Goal: Find specific page/section: Find specific page/section

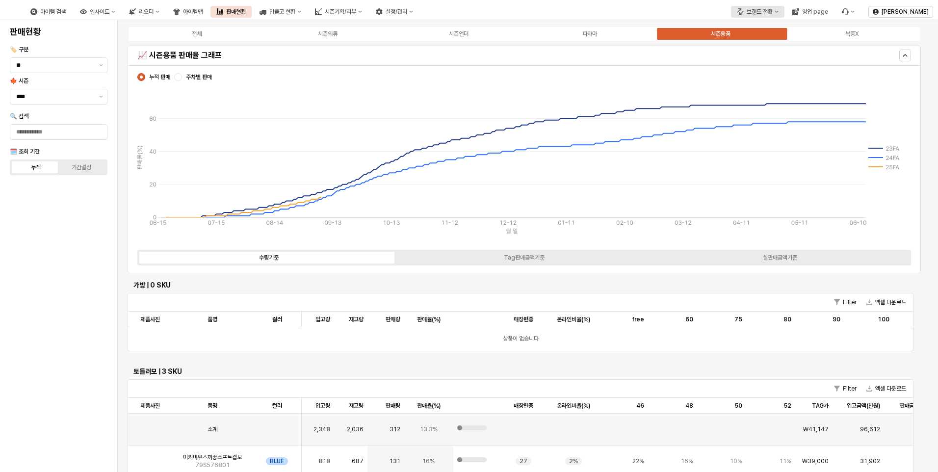
click at [758, 16] on button "브랜드 전환" at bounding box center [757, 12] width 53 height 12
click at [754, 31] on div "아가방" at bounding box center [768, 30] width 60 height 8
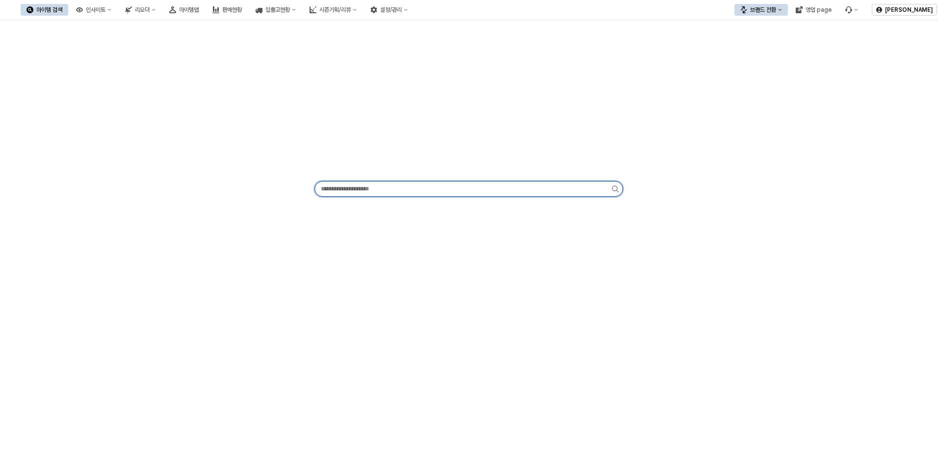
click at [405, 186] on input "App Frame" at bounding box center [463, 189] width 297 height 15
type input "*"
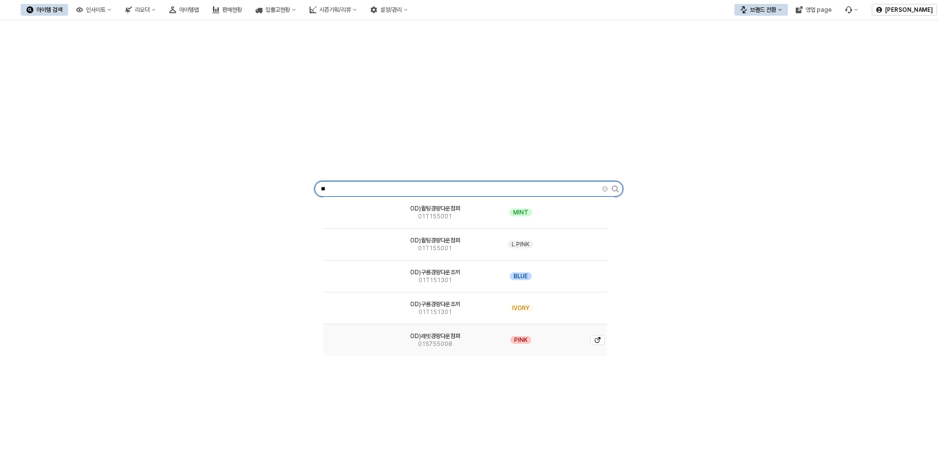
type input "**"
click at [354, 336] on img "App Frame" at bounding box center [354, 336] width 0 height 0
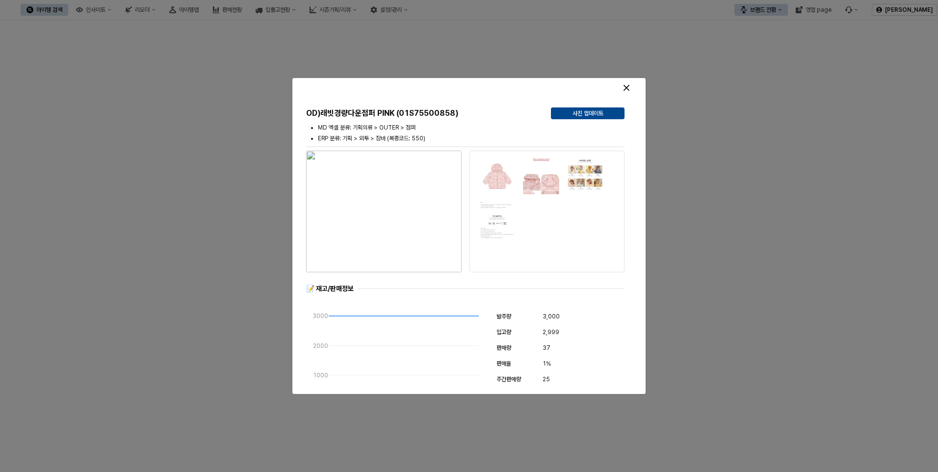
click at [399, 213] on img "button" at bounding box center [384, 212] width 156 height 122
click at [626, 87] on icon "Close" at bounding box center [627, 88] width 6 height 6
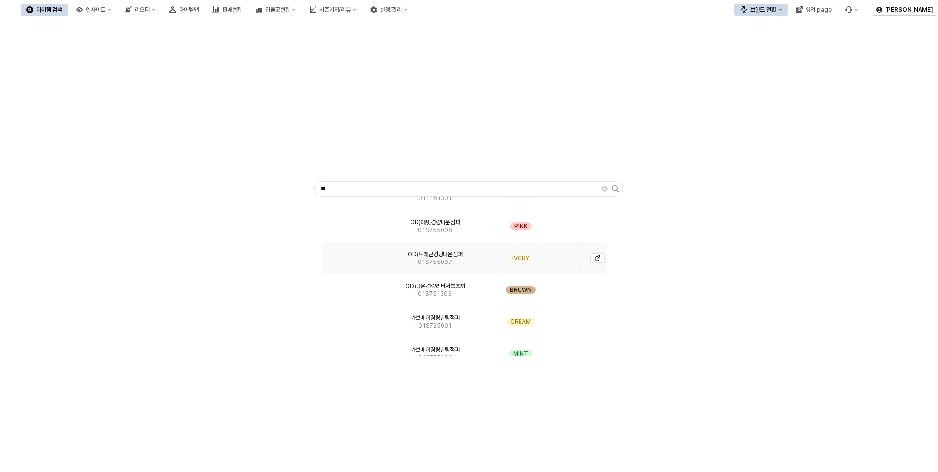
scroll to position [98, 0]
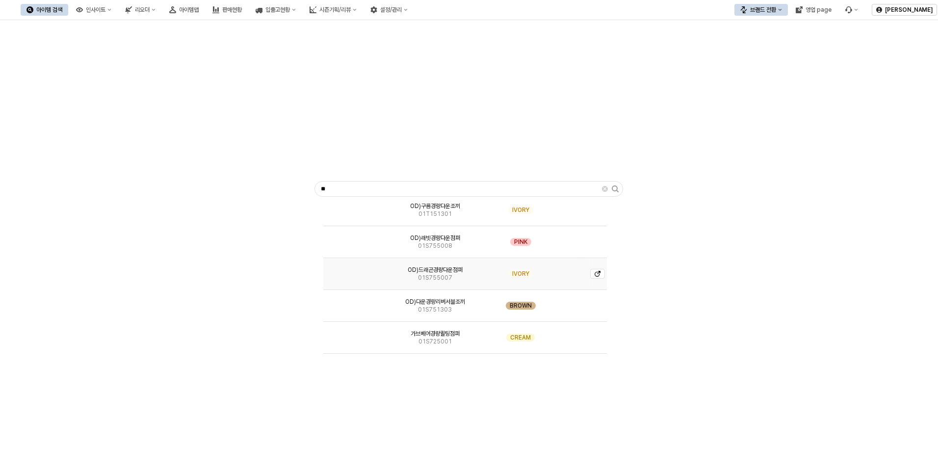
click at [432, 279] on span "01S755007" at bounding box center [435, 278] width 34 height 8
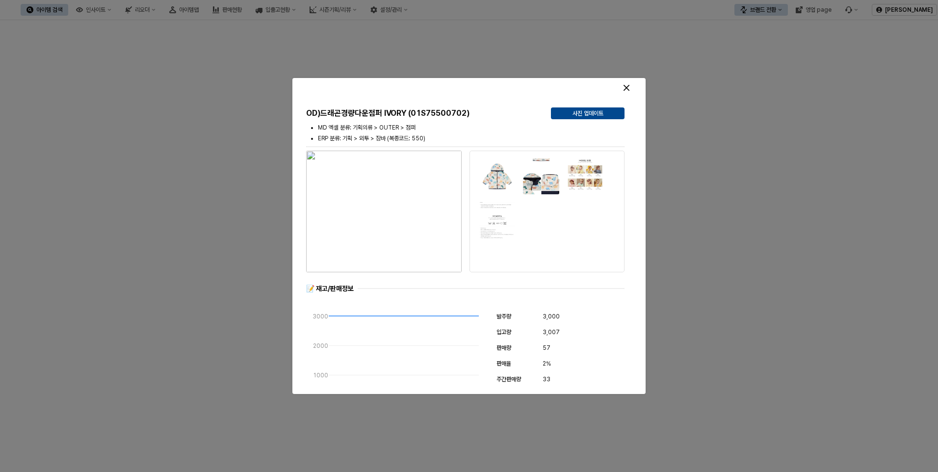
click at [393, 205] on img "button" at bounding box center [384, 212] width 156 height 122
